Goal: Transaction & Acquisition: Purchase product/service

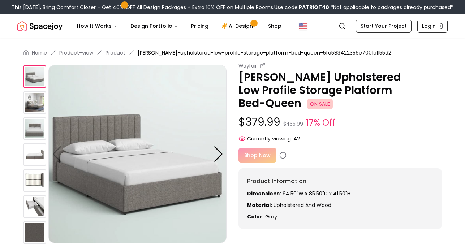
click at [265, 116] on p "$379.99 $455.99 17% Off" at bounding box center [340, 123] width 204 height 14
click at [258, 148] on div "Shop Now" at bounding box center [340, 155] width 204 height 14
click at [282, 152] on icon at bounding box center [282, 155] width 7 height 7
click at [281, 152] on icon at bounding box center [282, 155] width 7 height 7
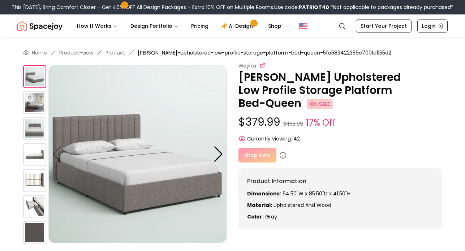
click at [262, 66] on icon at bounding box center [263, 66] width 6 height 6
